Goal: Navigation & Orientation: Find specific page/section

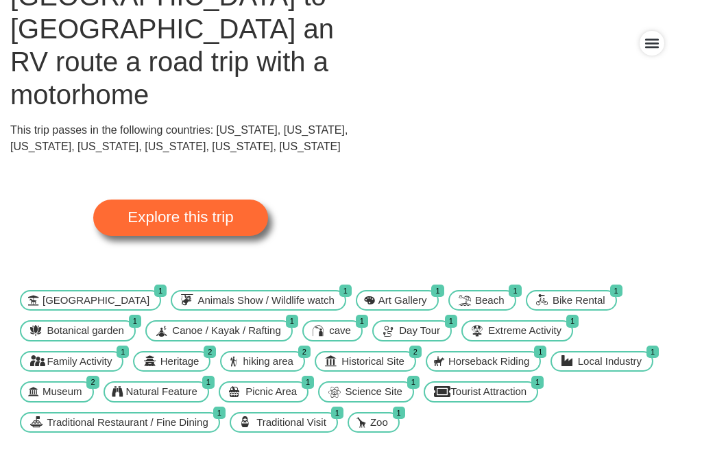
scroll to position [156, 0]
click at [209, 211] on span "Explore this trip" at bounding box center [181, 218] width 106 height 15
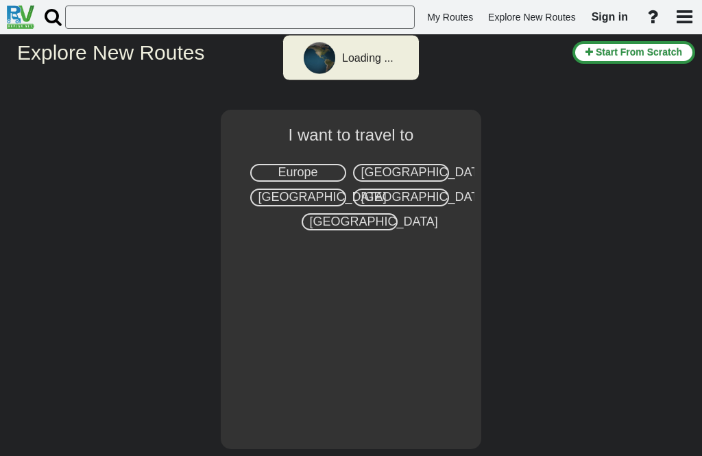
select select "number:2"
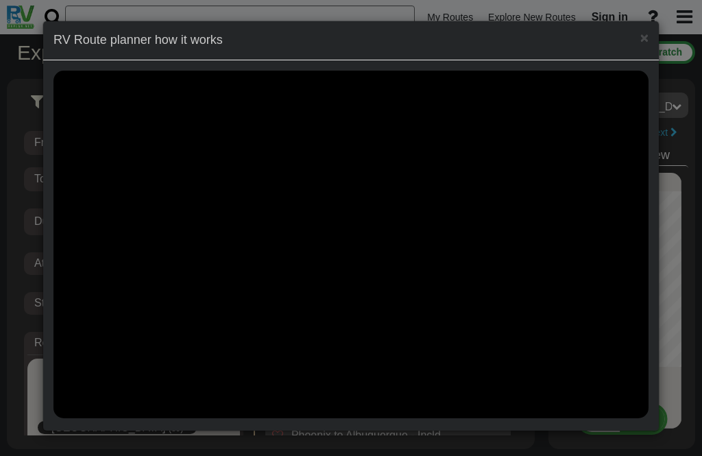
scroll to position [31065, 0]
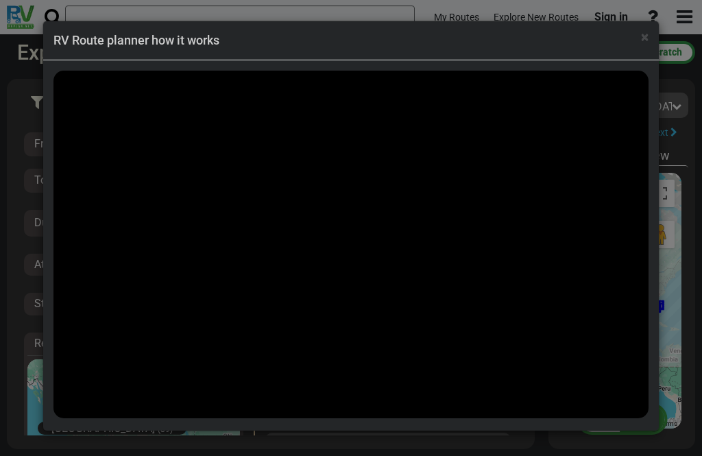
click at [641, 43] on span "×" at bounding box center [645, 37] width 8 height 16
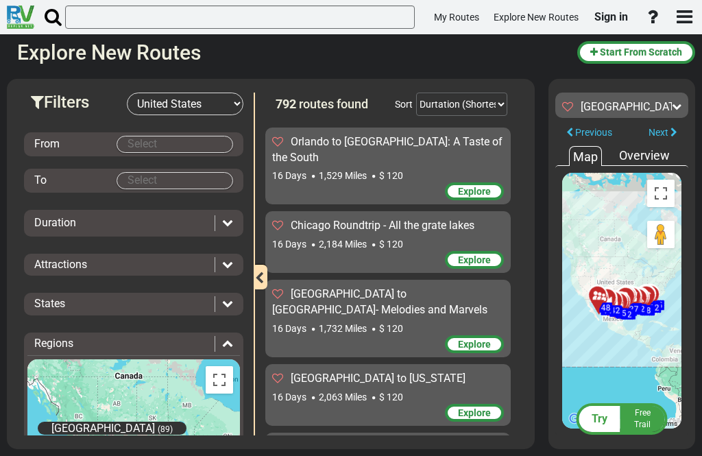
click at [154, 150] on body "My Routes Explore New Routes Sign in ×" at bounding box center [351, 228] width 702 height 456
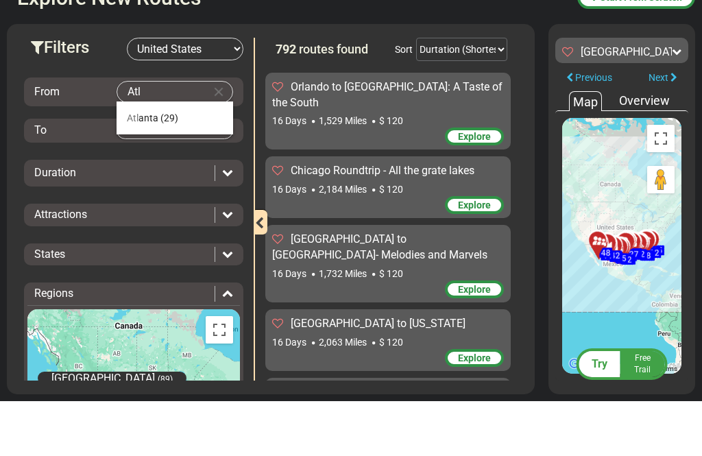
click at [167, 167] on span "(29)" at bounding box center [170, 172] width 18 height 11
type input "Atlanta"
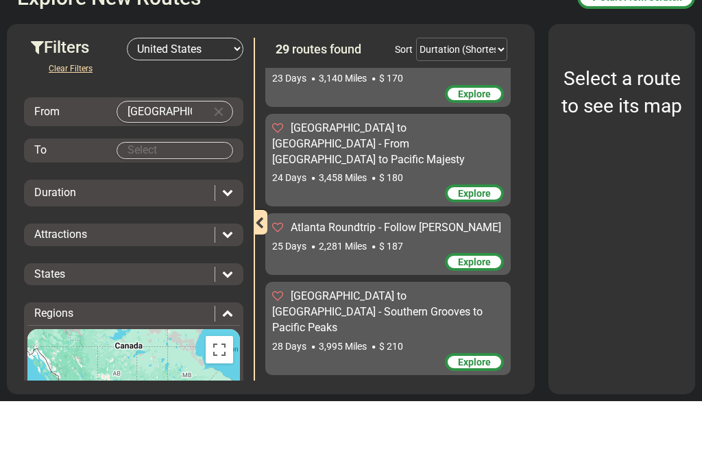
click at [176, 151] on body "My Routes Explore New Routes Sign in ×" at bounding box center [351, 228] width 702 height 456
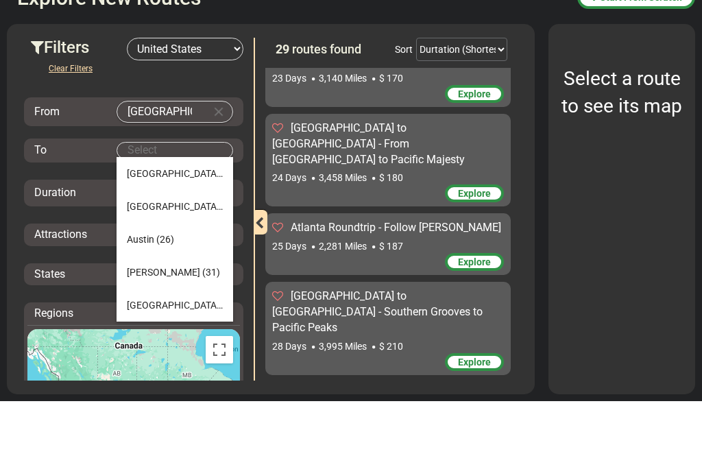
scroll to position [1838, 0]
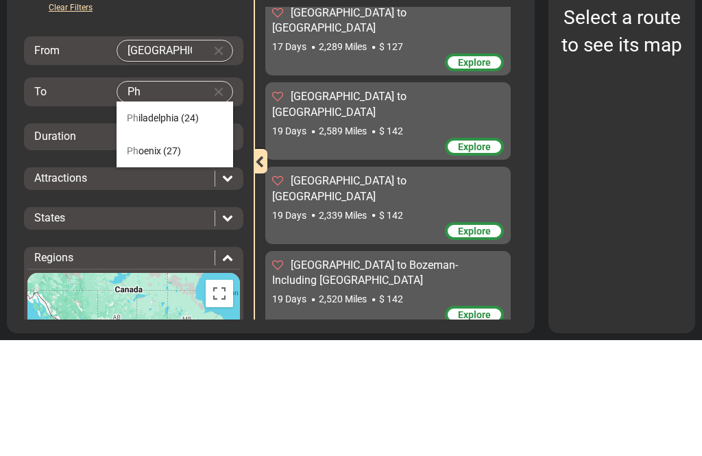
click at [158, 261] on span "Ph oenix" at bounding box center [144, 266] width 34 height 11
type input "Phoenix"
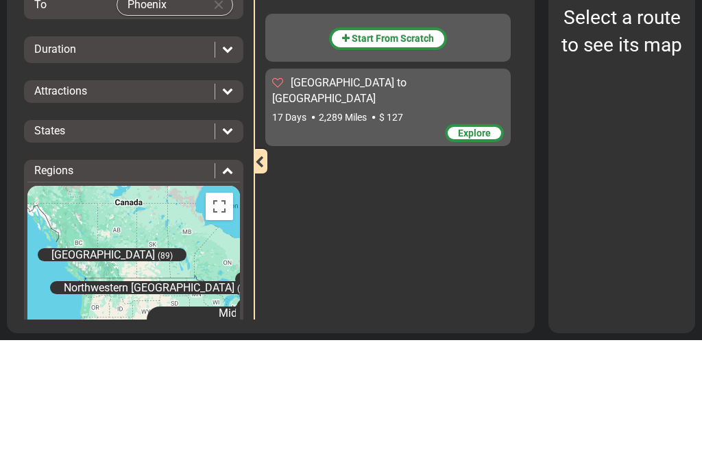
scroll to position [111, 0]
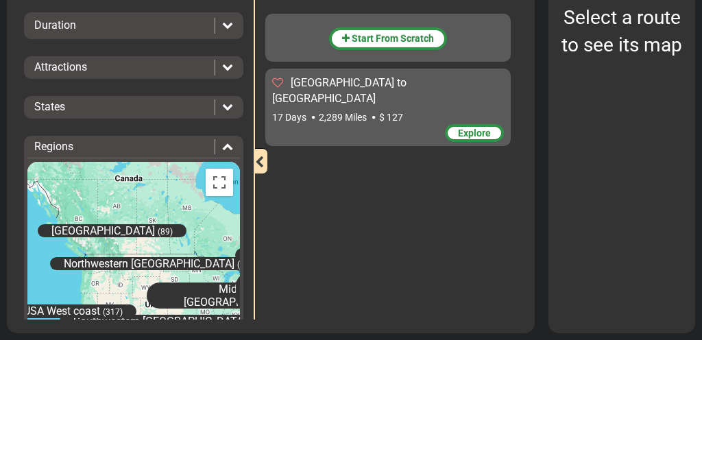
click at [226, 177] on icon at bounding box center [227, 182] width 11 height 11
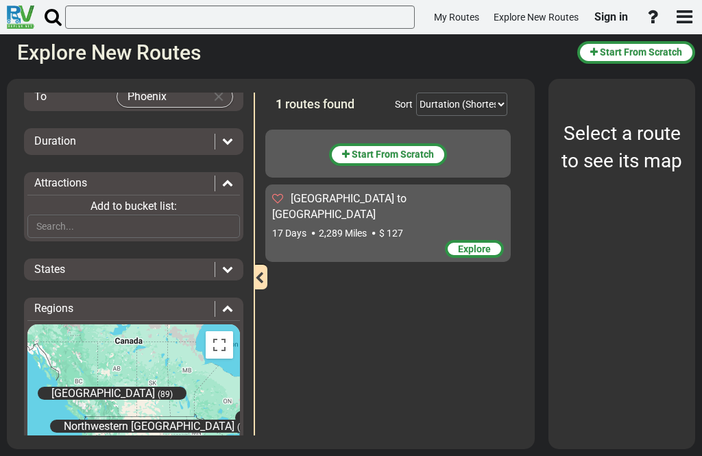
click at [232, 188] on div at bounding box center [224, 184] width 19 height 16
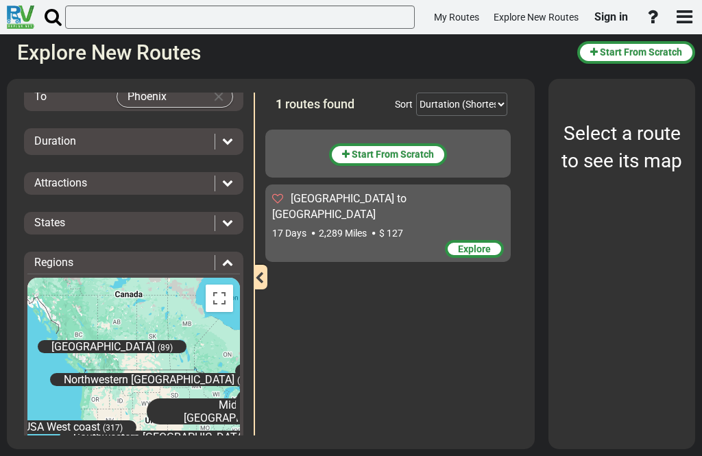
click at [485, 244] on span "Explore" at bounding box center [474, 249] width 33 height 11
